Goal: Task Accomplishment & Management: Manage account settings

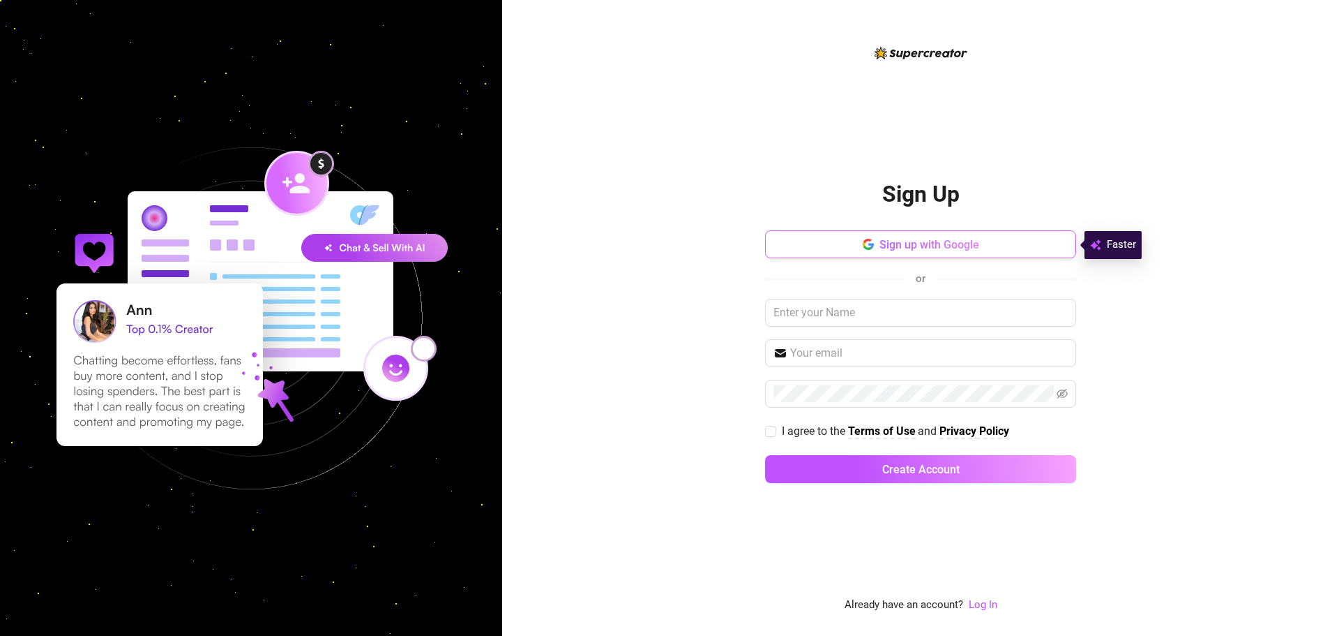
click at [892, 250] on span "Sign up with Google" at bounding box center [930, 244] width 100 height 13
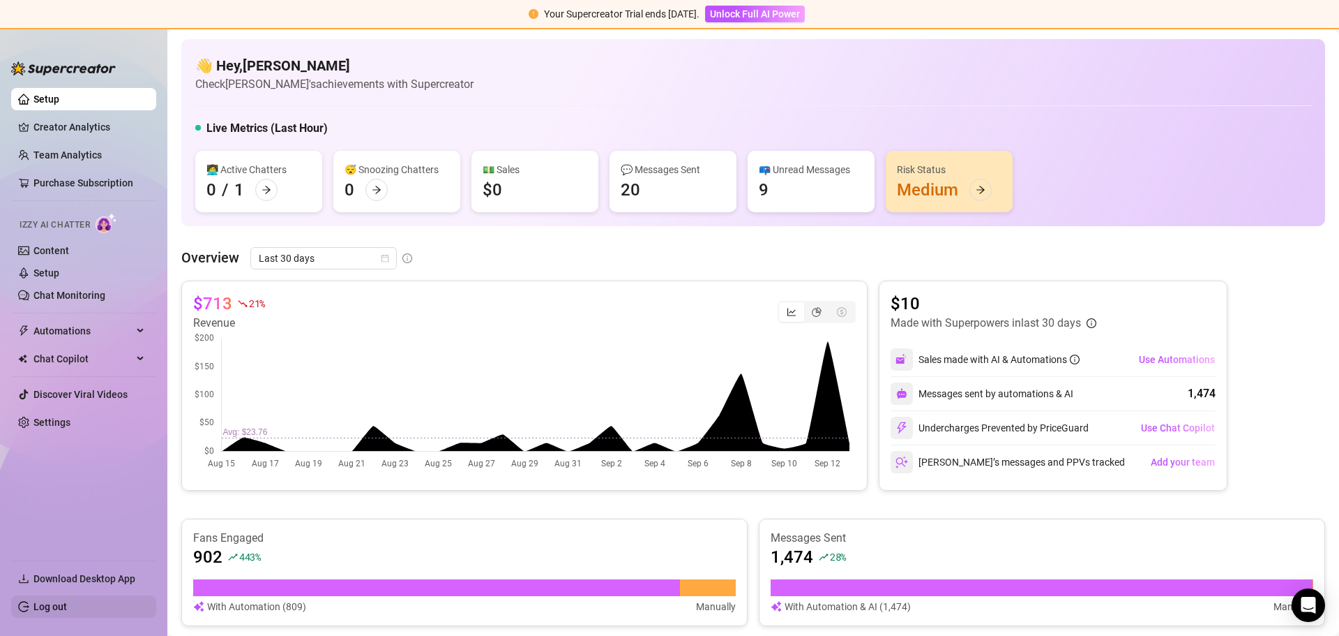
click at [56, 612] on link "Log out" at bounding box center [49, 606] width 33 height 11
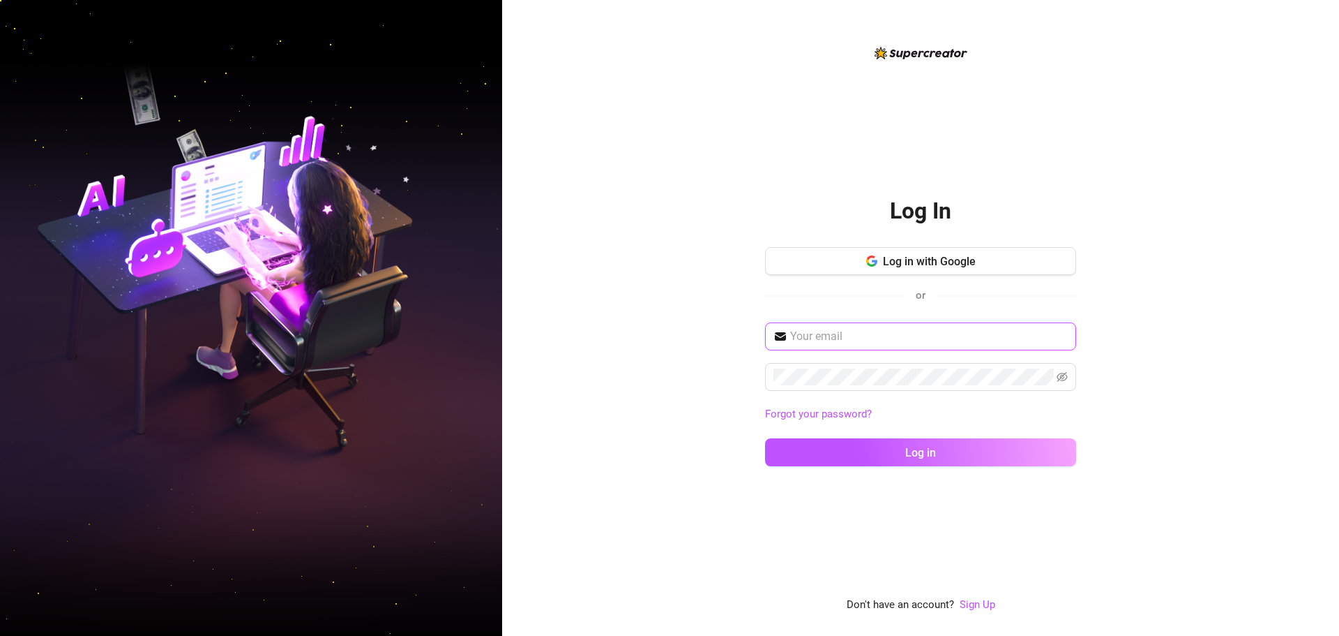
type input "[EMAIL_ADDRESS][DOMAIN_NAME]"
drag, startPoint x: 836, startPoint y: 270, endPoint x: 850, endPoint y: 275, distance: 14.1
click at [851, 289] on div "Log in with Google or" at bounding box center [920, 281] width 311 height 68
click at [850, 269] on button "Log in with Google" at bounding box center [920, 261] width 311 height 28
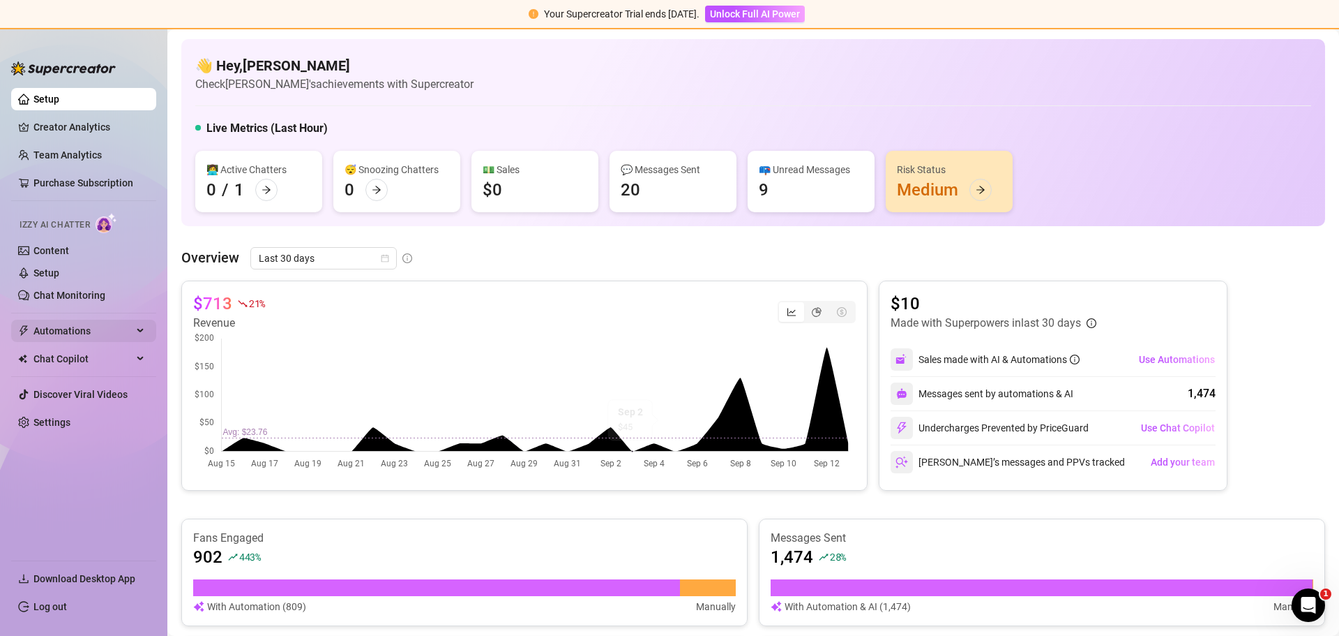
click at [65, 326] on span "Automations" at bounding box center [82, 331] width 99 height 22
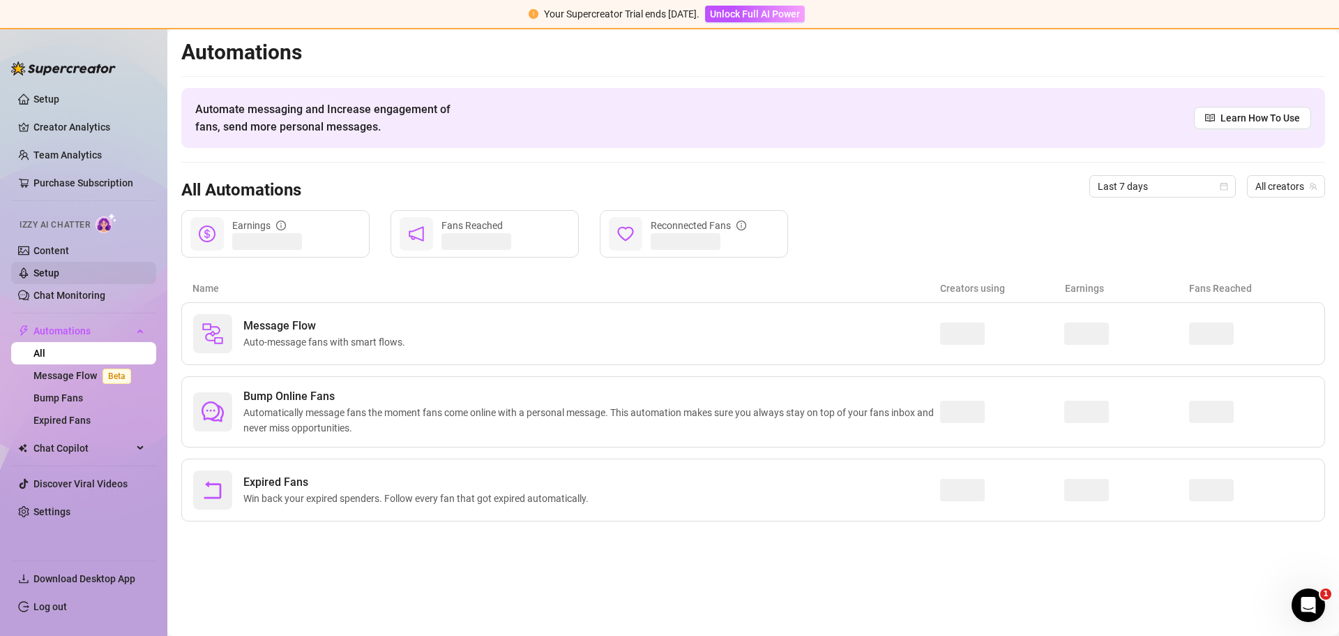
click at [53, 276] on link "Setup" at bounding box center [46, 272] width 26 height 11
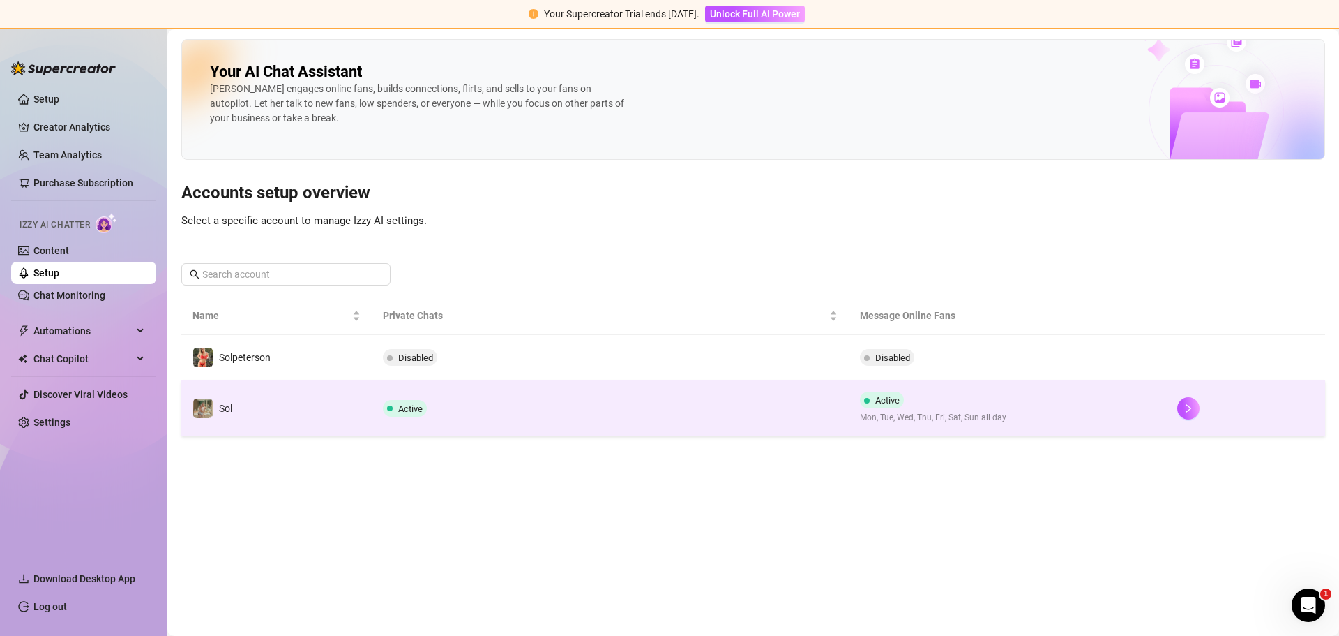
click at [693, 417] on td "Active" at bounding box center [610, 408] width 476 height 56
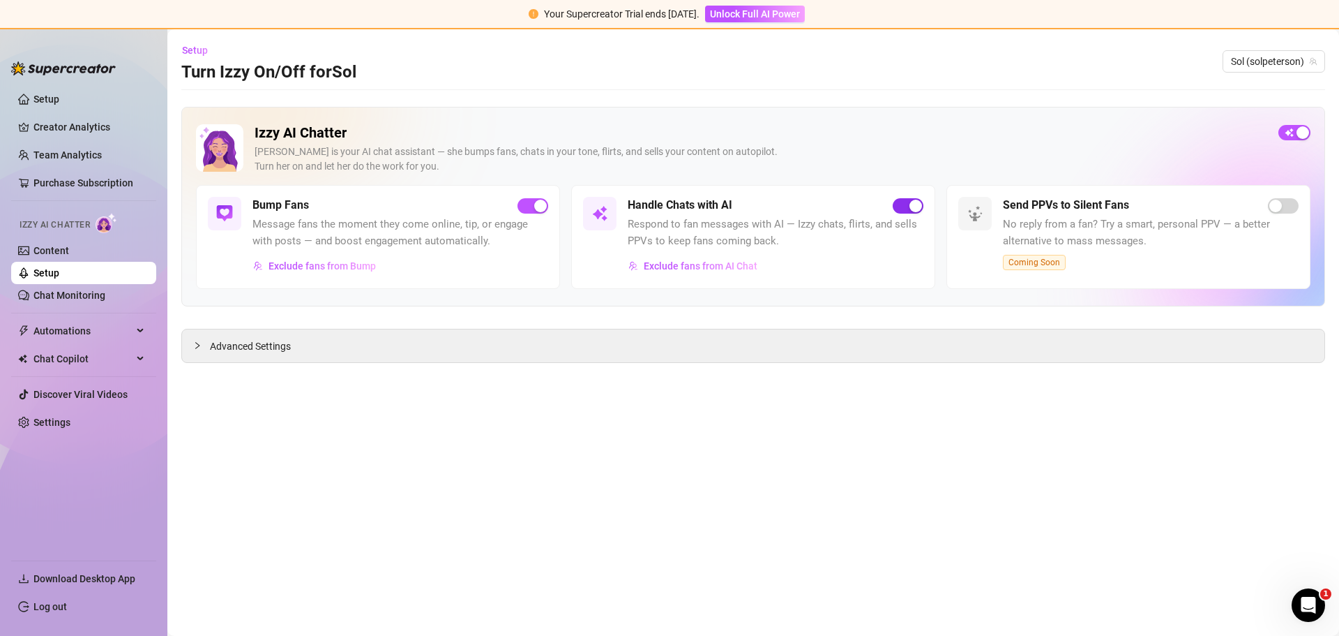
click at [913, 206] on div "button" at bounding box center [916, 206] width 13 height 13
